Goal: Information Seeking & Learning: Learn about a topic

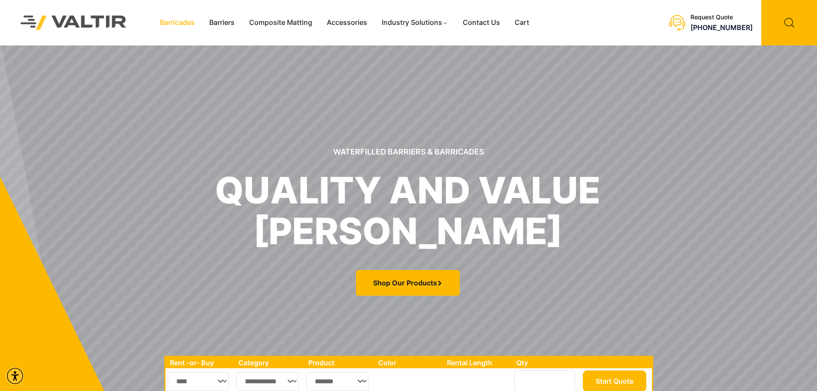
click at [184, 22] on link "Barricades" at bounding box center [177, 22] width 49 height 13
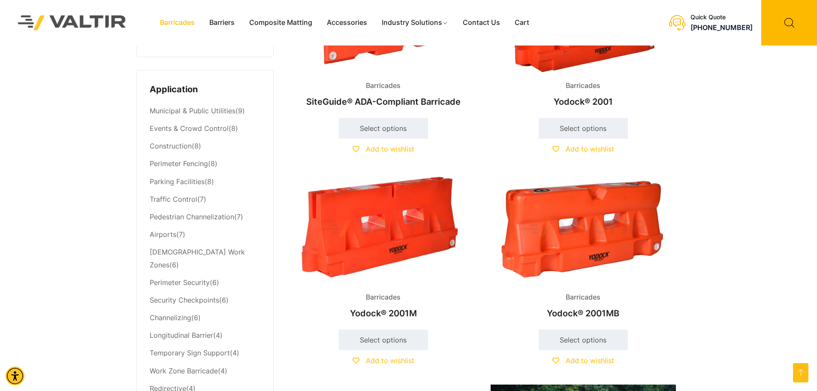
scroll to position [343, 0]
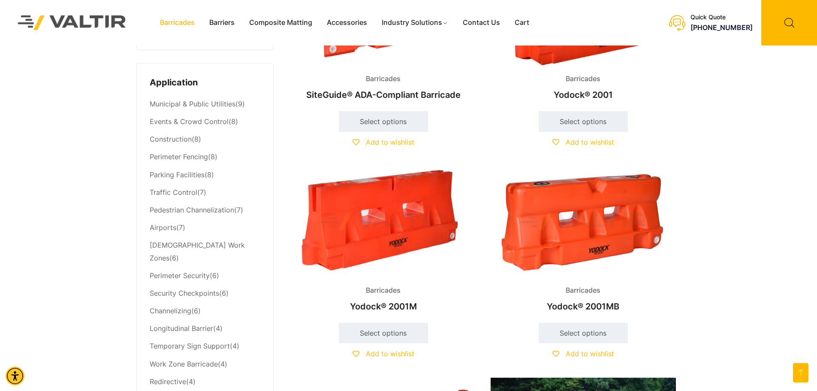
click at [597, 236] on img at bounding box center [582, 221] width 185 height 111
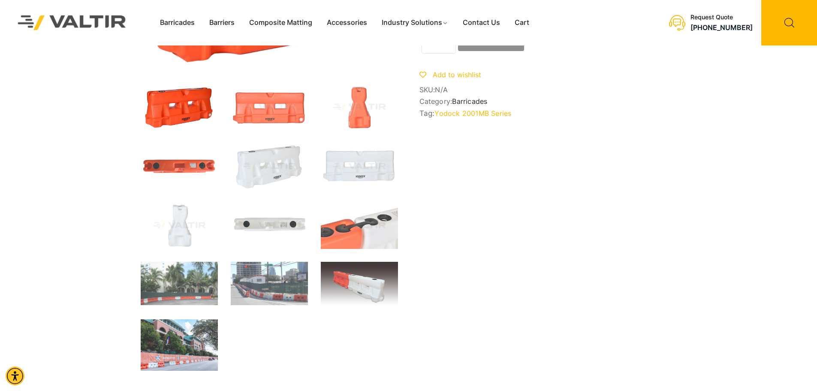
scroll to position [171, 0]
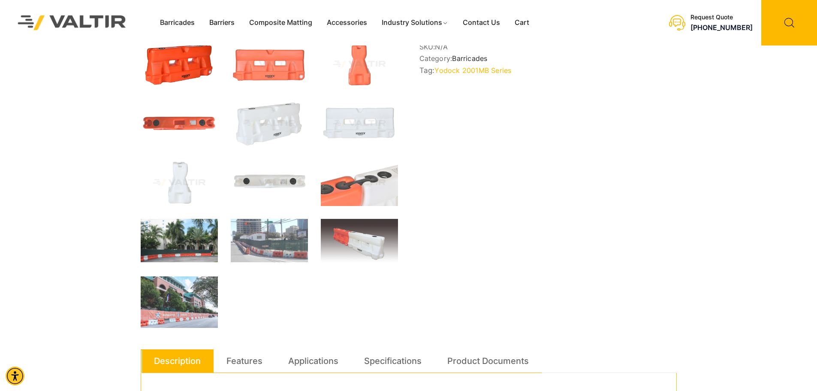
click at [193, 229] on img at bounding box center [179, 240] width 77 height 43
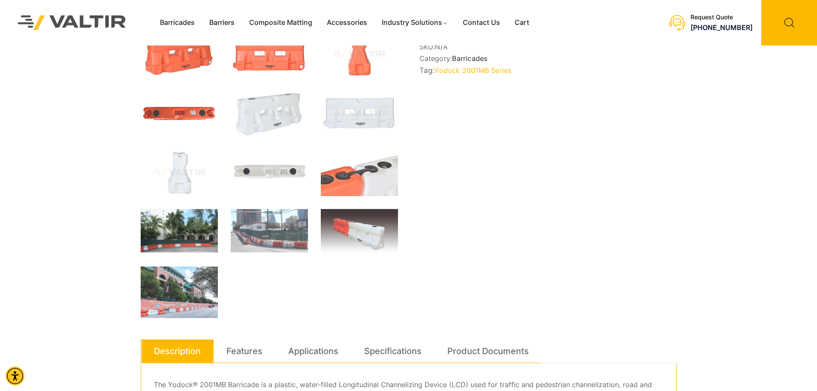
click at [172, 231] on img at bounding box center [179, 230] width 77 height 43
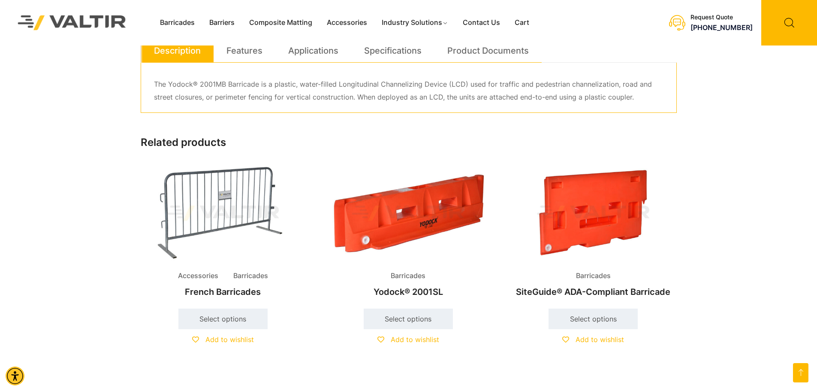
scroll to position [300, 0]
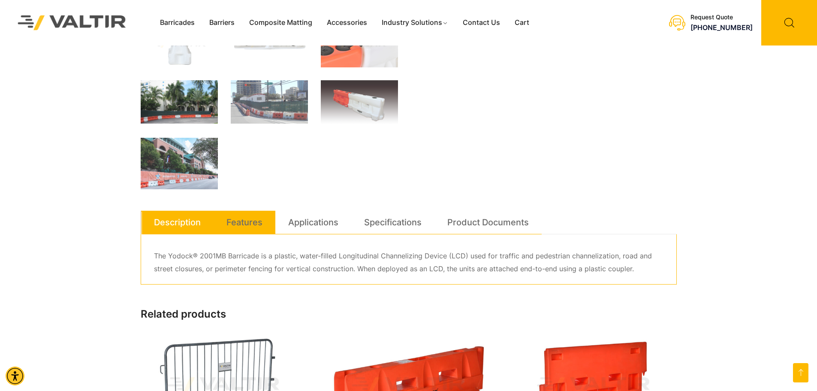
click at [240, 215] on link "Features" at bounding box center [244, 221] width 36 height 23
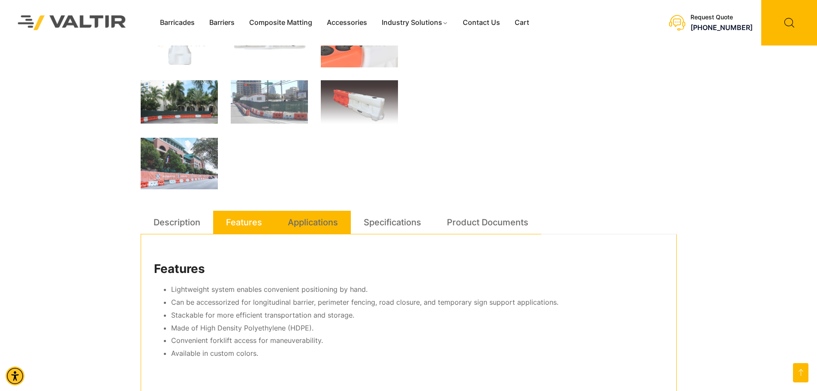
click at [311, 226] on link "Applications" at bounding box center [313, 221] width 50 height 23
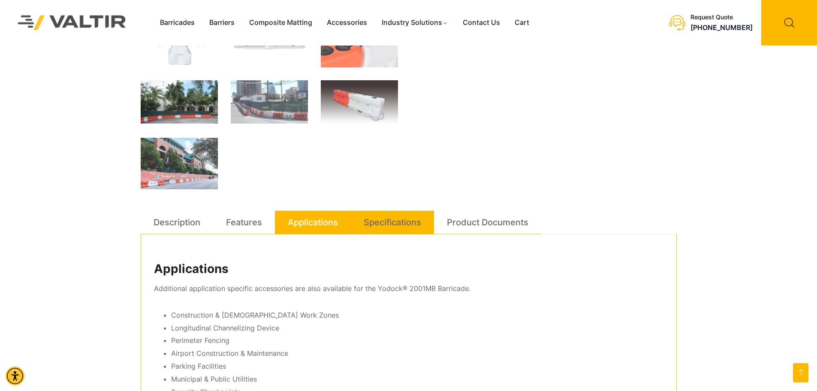
click at [388, 225] on link "Specifications" at bounding box center [392, 221] width 57 height 23
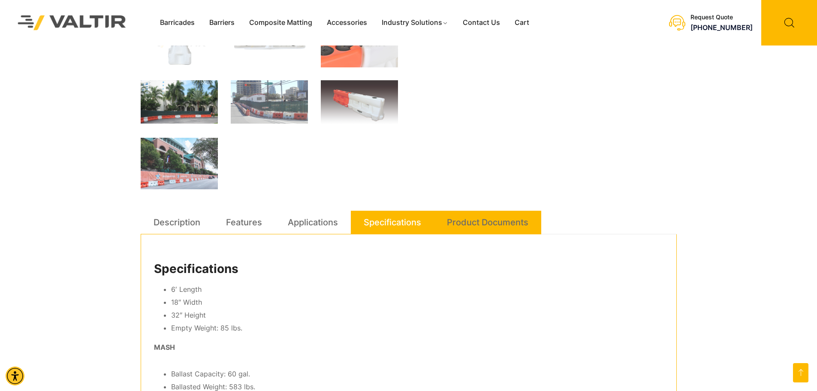
click at [481, 222] on link "Product Documents" at bounding box center [487, 221] width 81 height 23
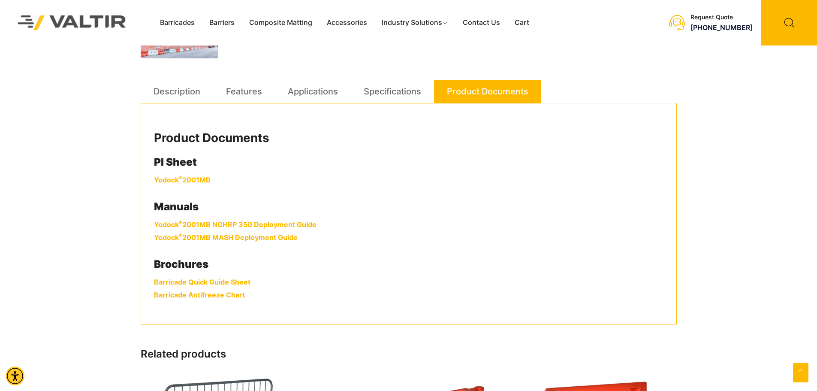
scroll to position [429, 0]
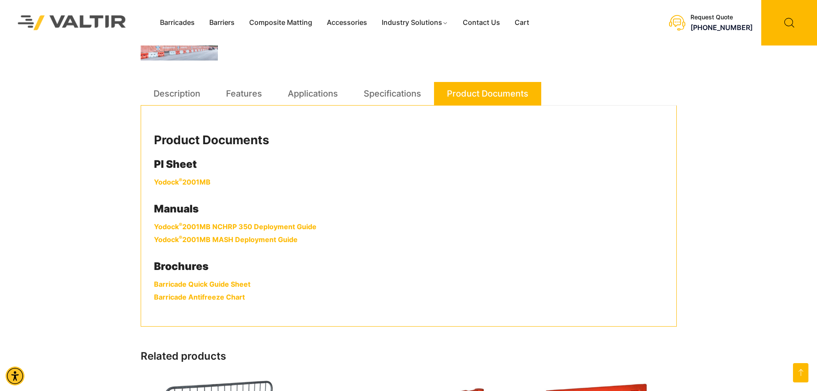
click at [199, 181] on link "Yodock ® 2001MB" at bounding box center [182, 181] width 57 height 9
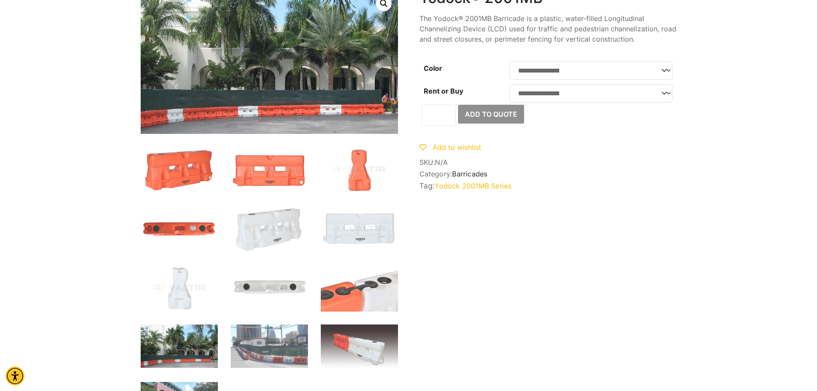
scroll to position [0, 0]
